Goal: Task Accomplishment & Management: Manage account settings

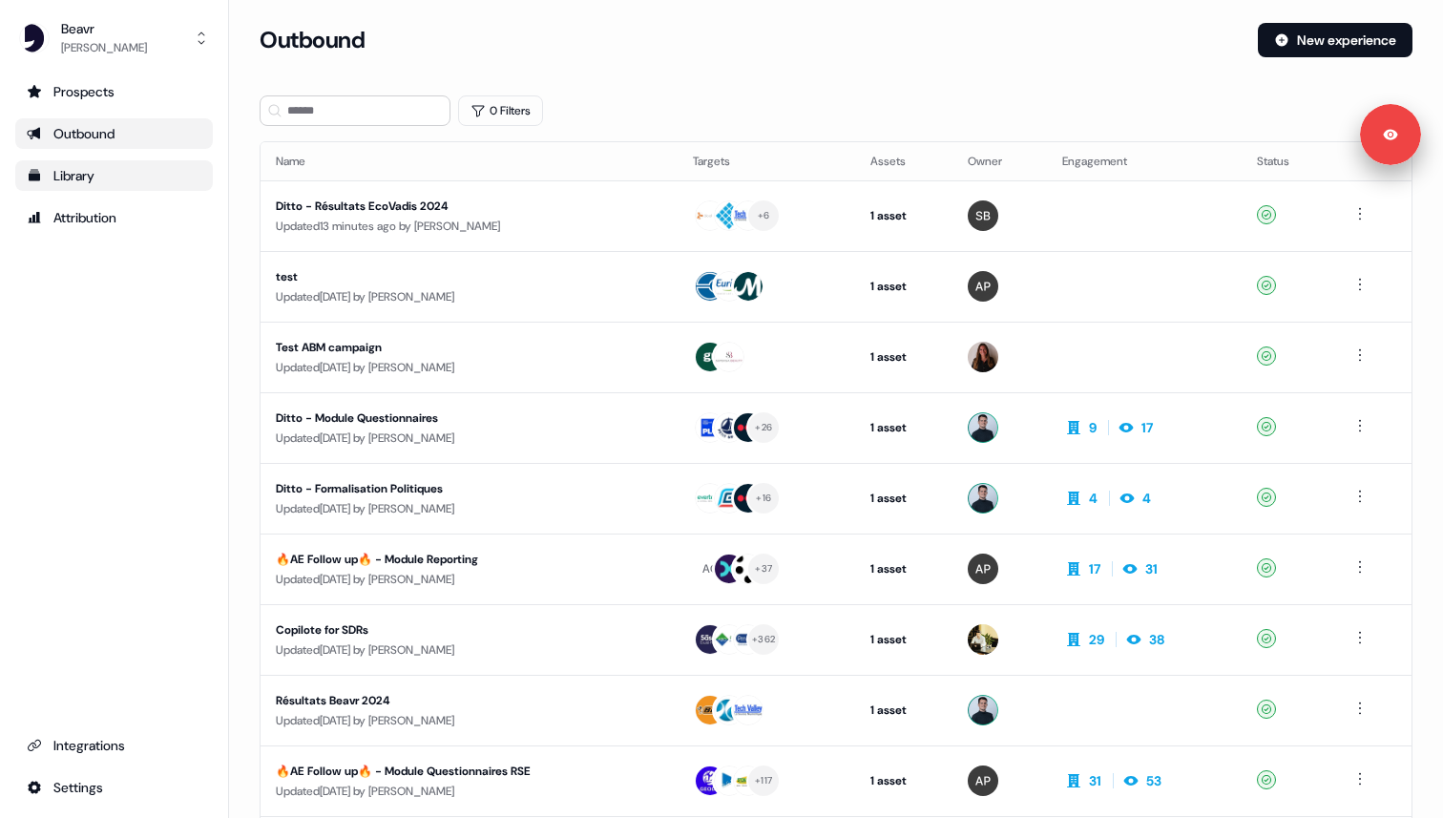
click at [66, 166] on div "Library" at bounding box center [114, 175] width 175 height 19
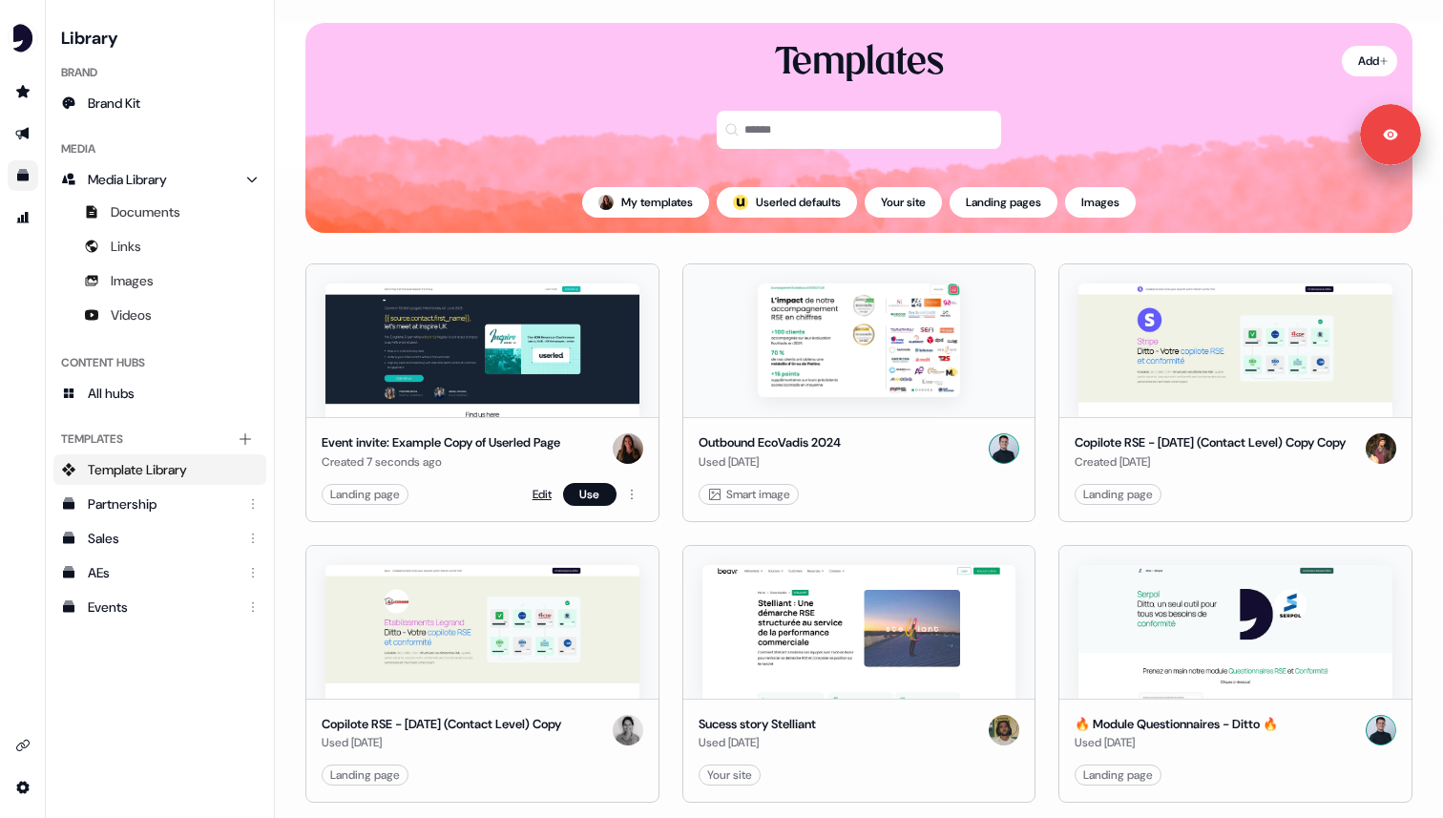
click at [534, 502] on link "Edit" at bounding box center [542, 494] width 19 height 19
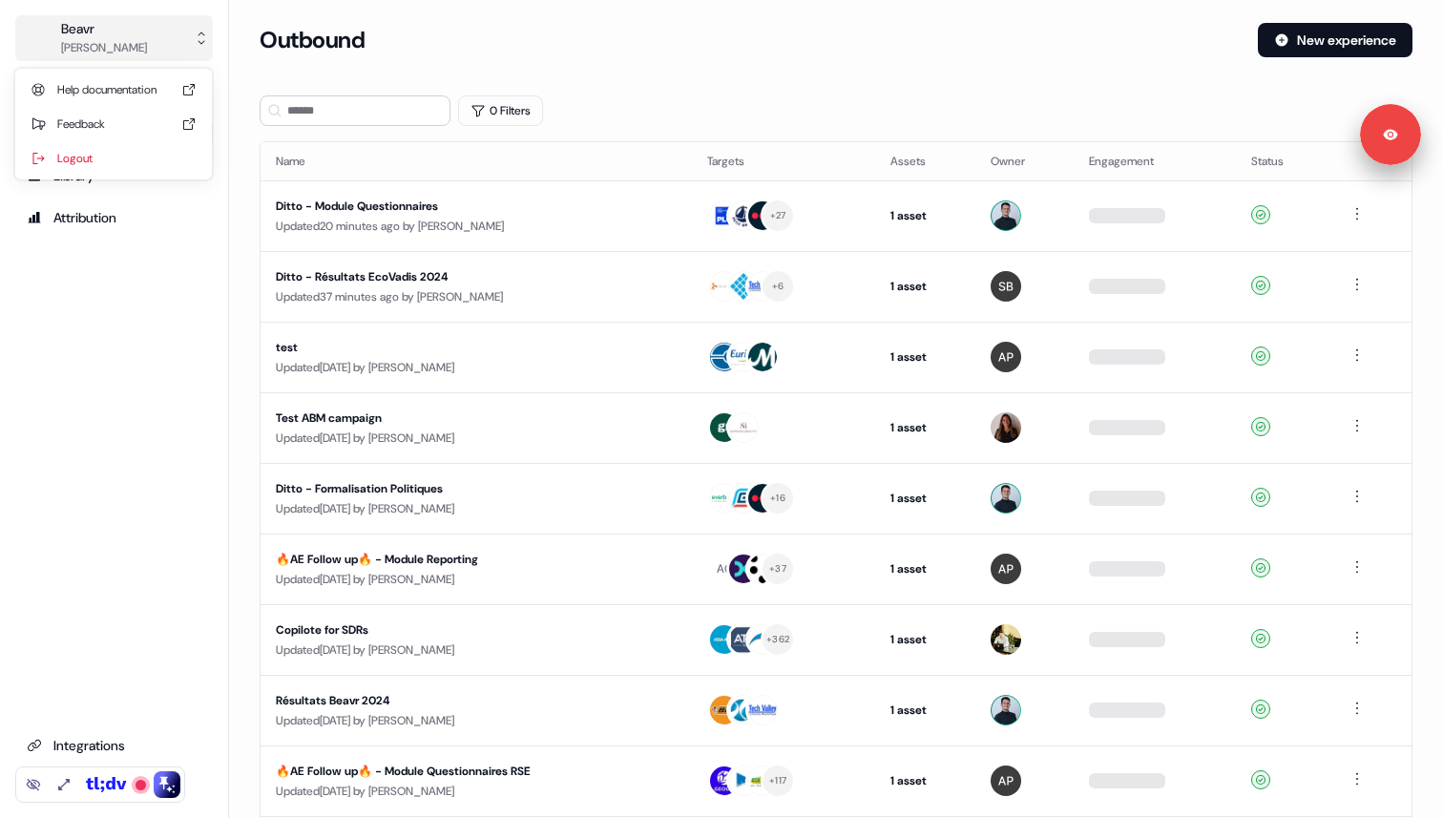
click at [95, 44] on div "Flora Rivault" at bounding box center [104, 47] width 86 height 19
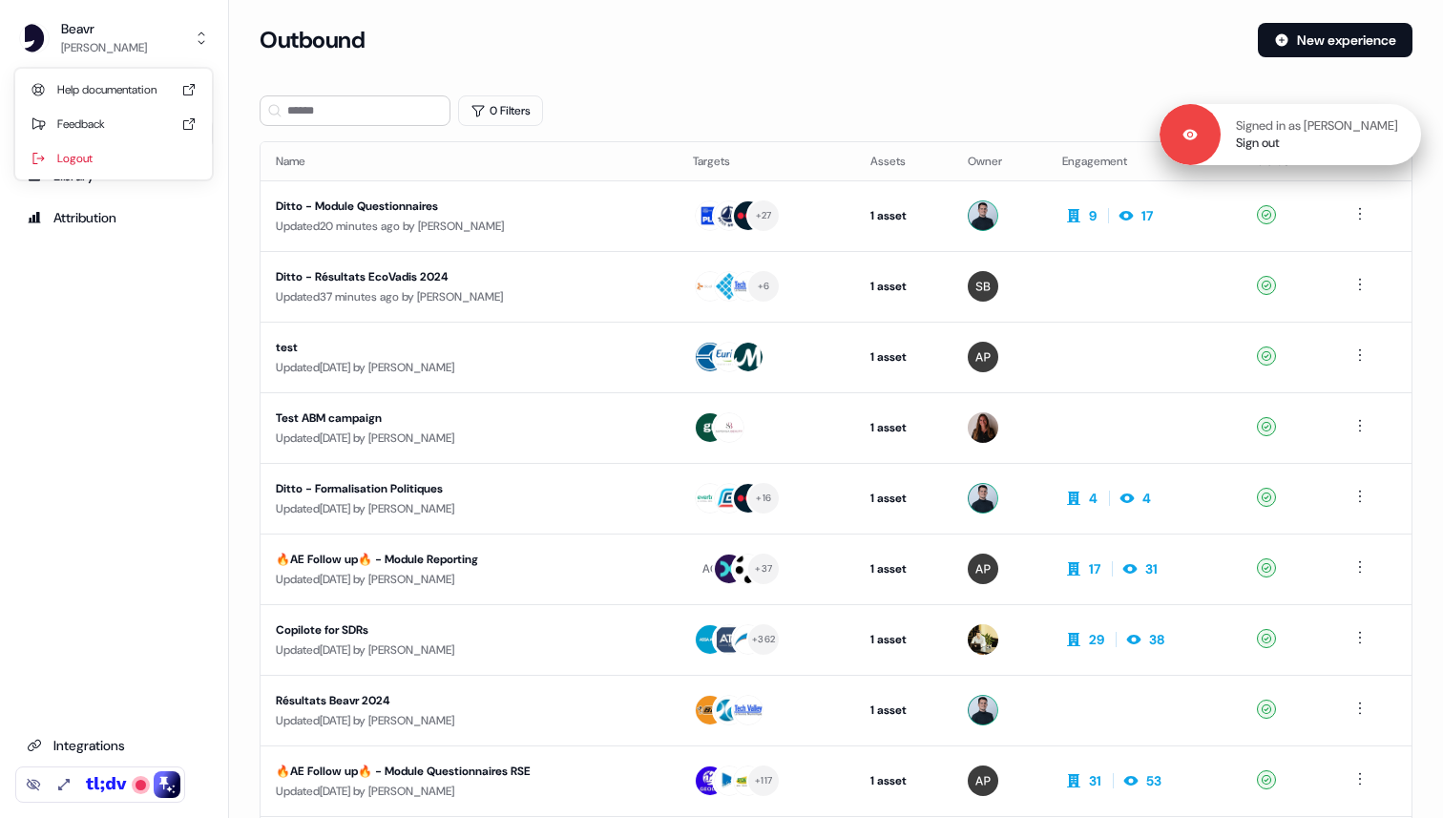
click at [1289, 152] on div "Signed in as Flora Rivault Sign out" at bounding box center [1290, 134] width 261 height 61
click at [1278, 135] on link "Sign out" at bounding box center [1258, 143] width 44 height 17
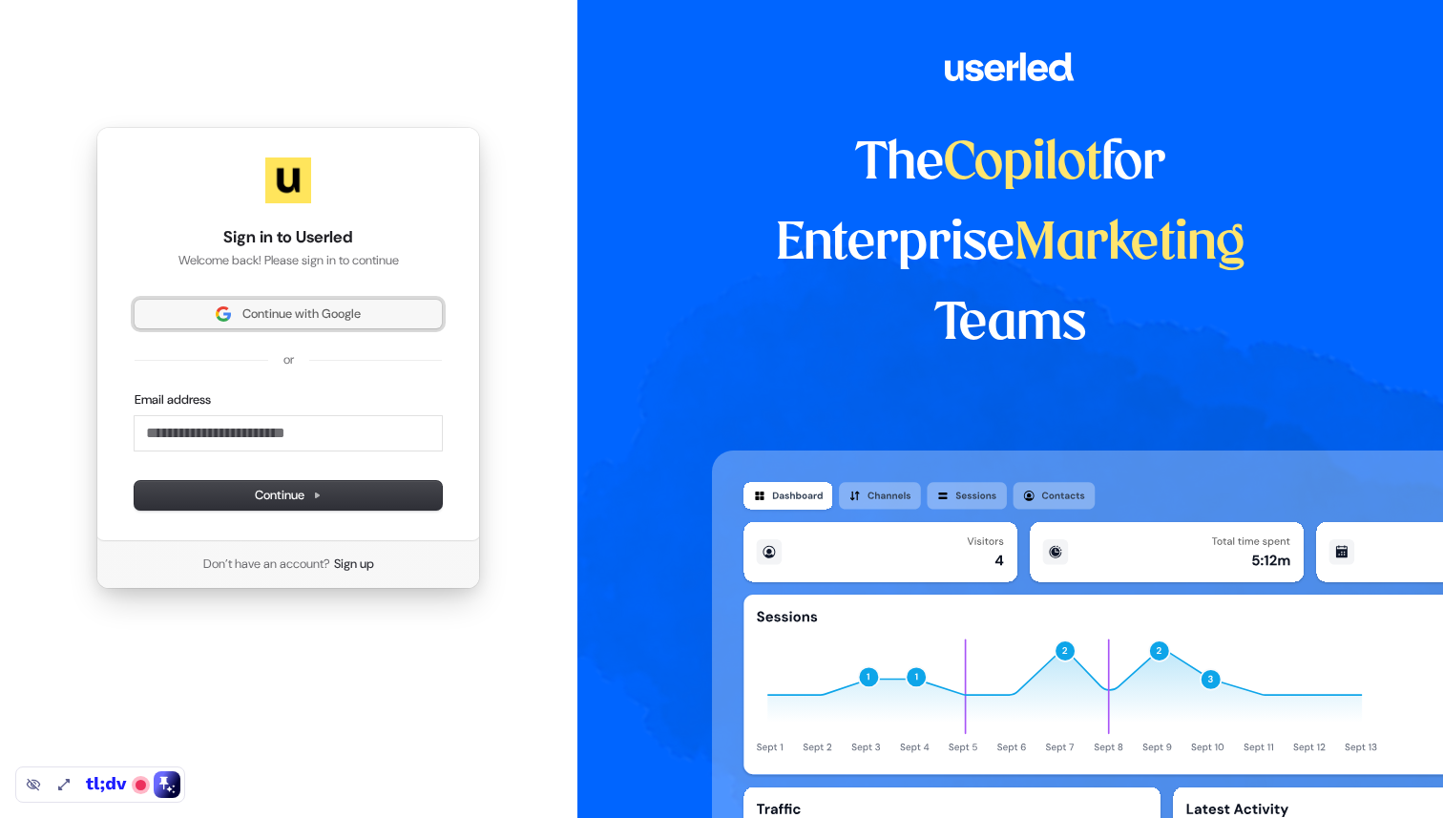
click at [225, 303] on button "Continue with Google" at bounding box center [288, 314] width 307 height 29
